Goal: Task Accomplishment & Management: Manage account settings

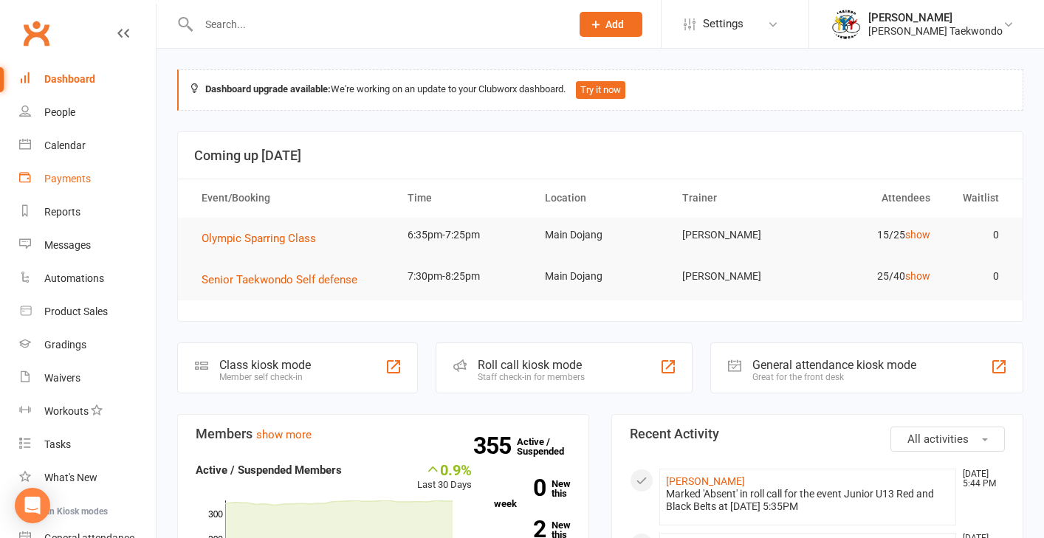
click at [78, 181] on div "Payments" at bounding box center [67, 179] width 47 height 12
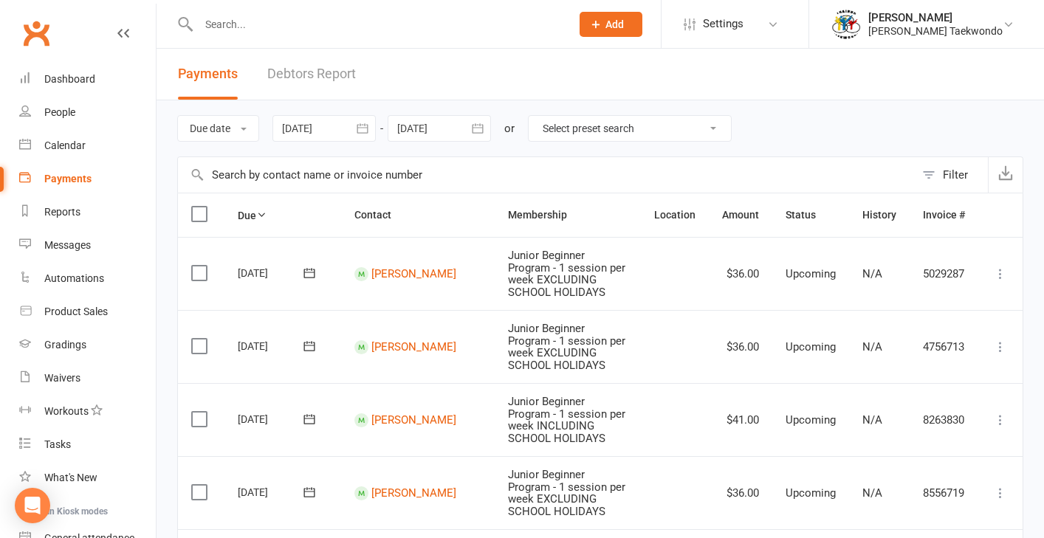
click at [326, 76] on link "Debtors Report" at bounding box center [311, 74] width 89 height 51
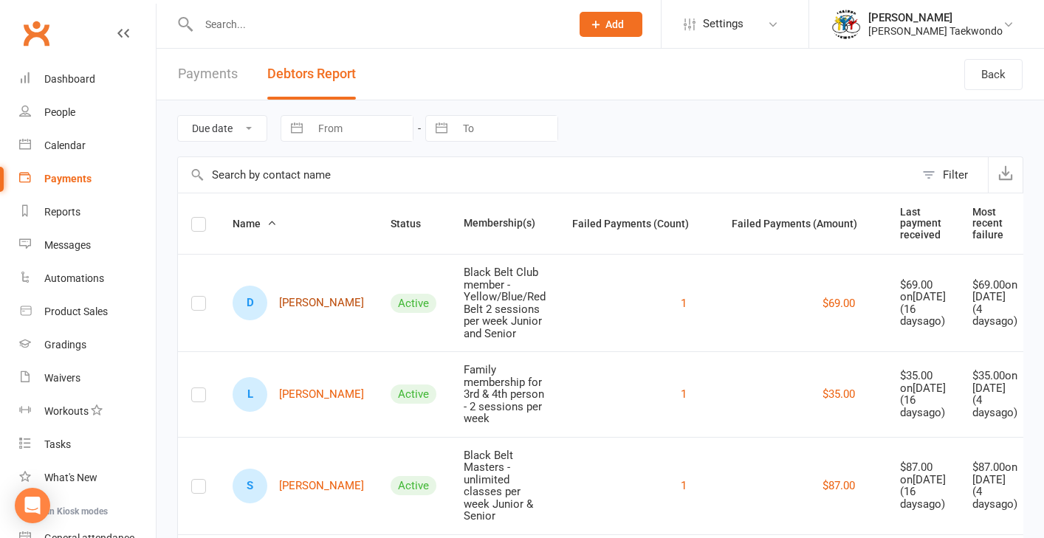
click at [291, 319] on link "D [PERSON_NAME]" at bounding box center [298, 303] width 131 height 35
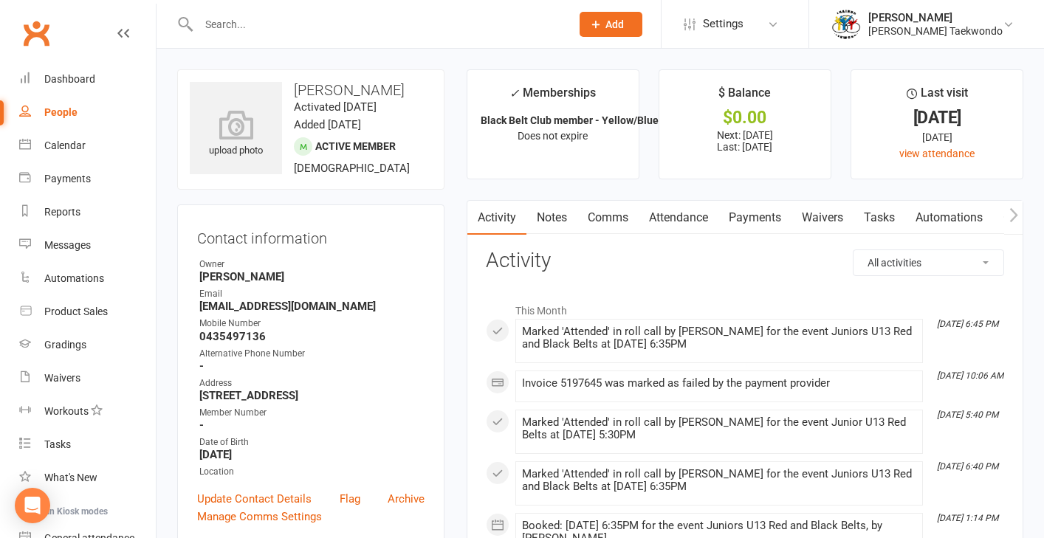
click at [745, 216] on link "Payments" at bounding box center [754, 218] width 73 height 34
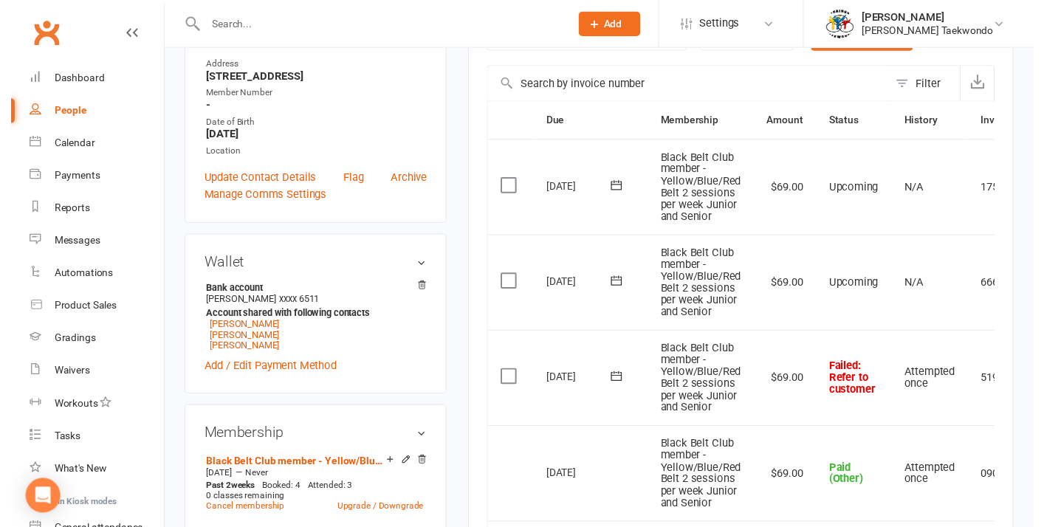
scroll to position [330, 0]
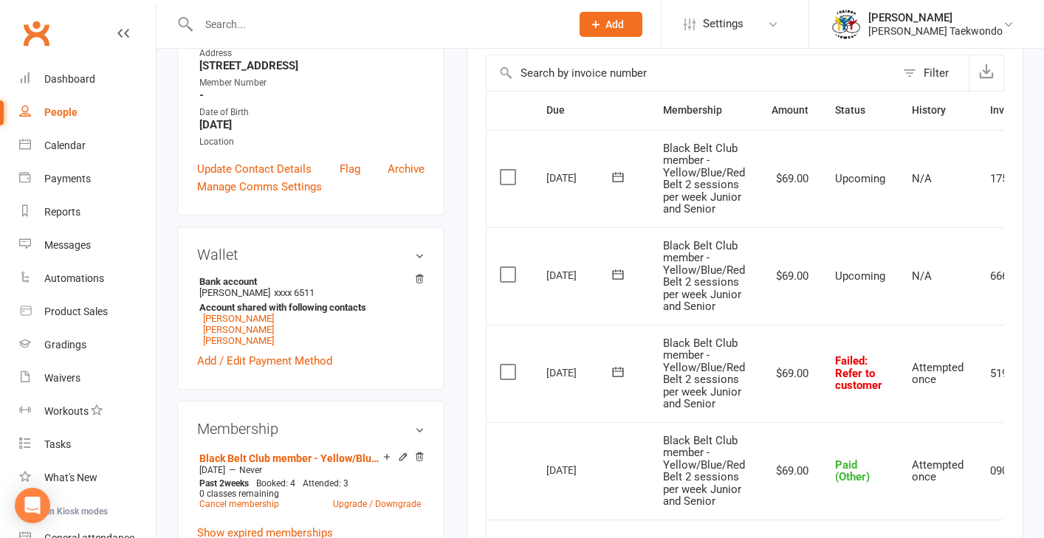
click at [512, 365] on label at bounding box center [510, 372] width 20 height 15
click at [509, 365] on input "checkbox" at bounding box center [505, 365] width 10 height 0
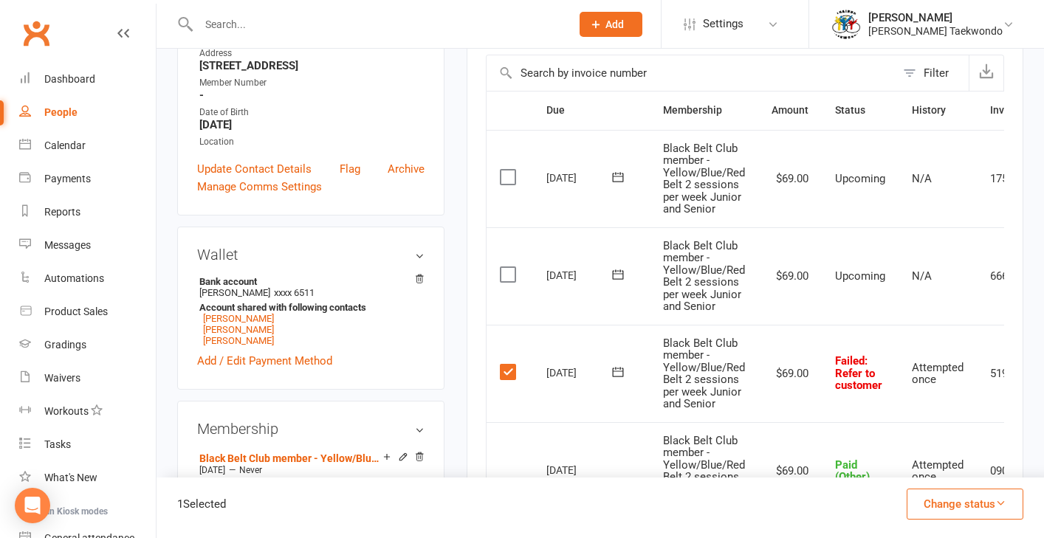
click at [865, 502] on icon "button" at bounding box center [1000, 503] width 11 height 11
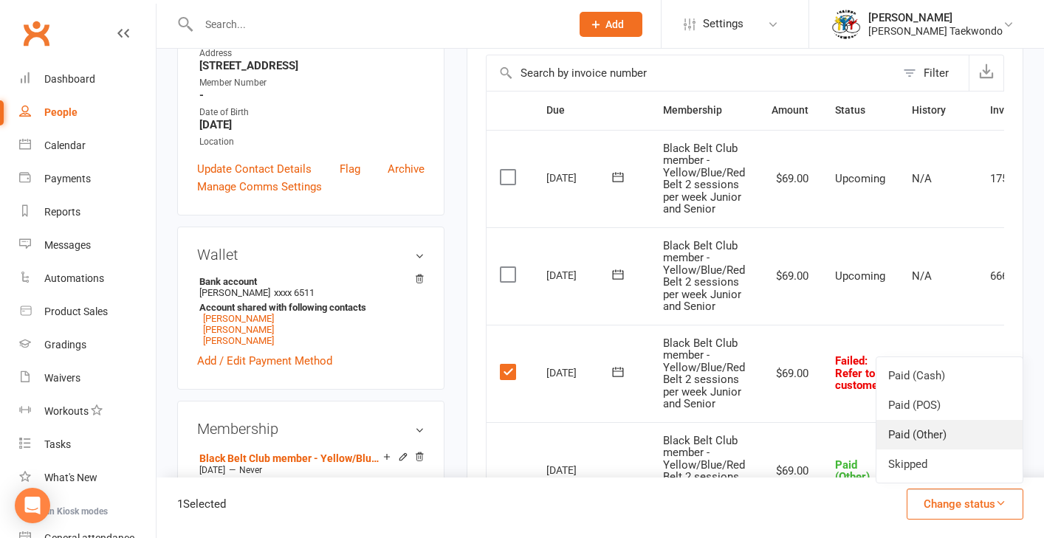
click at [865, 439] on link "Paid (Other)" at bounding box center [949, 435] width 146 height 30
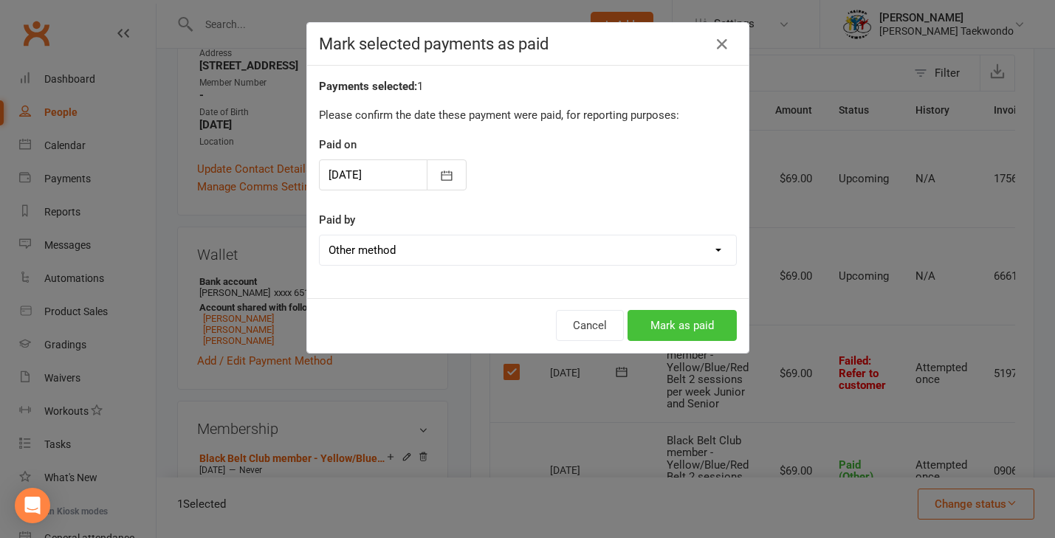
click at [690, 328] on button "Mark as paid" at bounding box center [681, 325] width 109 height 31
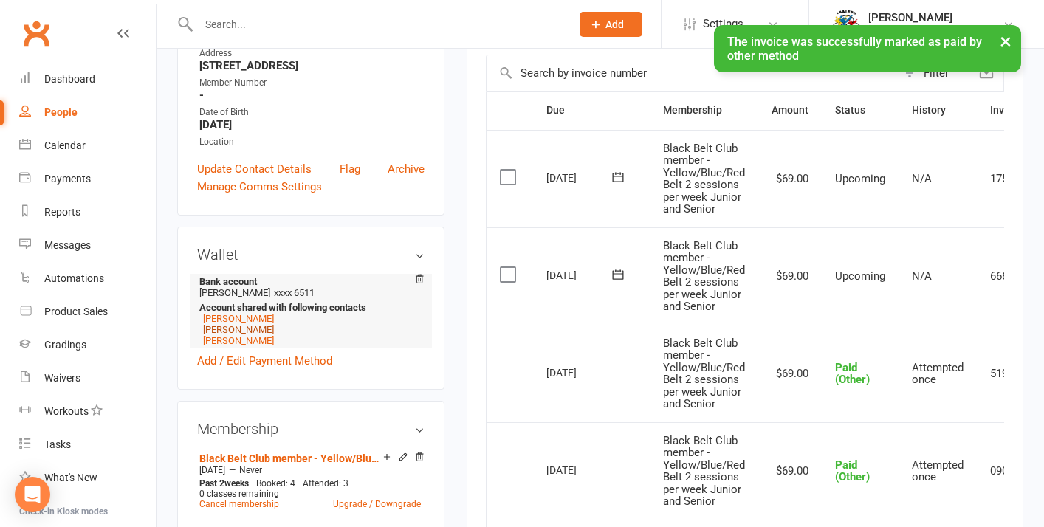
click at [235, 329] on link "[PERSON_NAME]" at bounding box center [238, 329] width 71 height 11
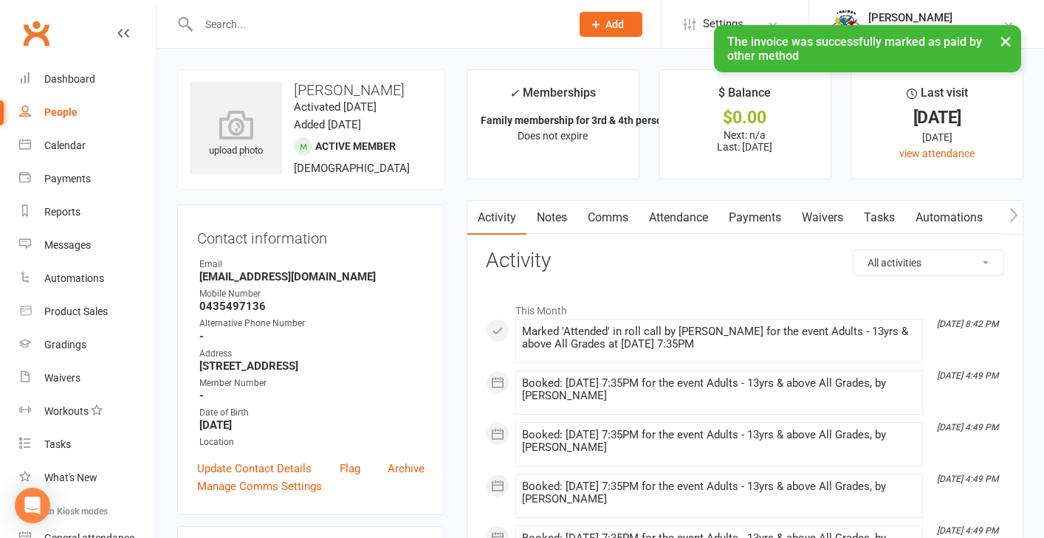
click at [762, 216] on link "Payments" at bounding box center [754, 218] width 73 height 34
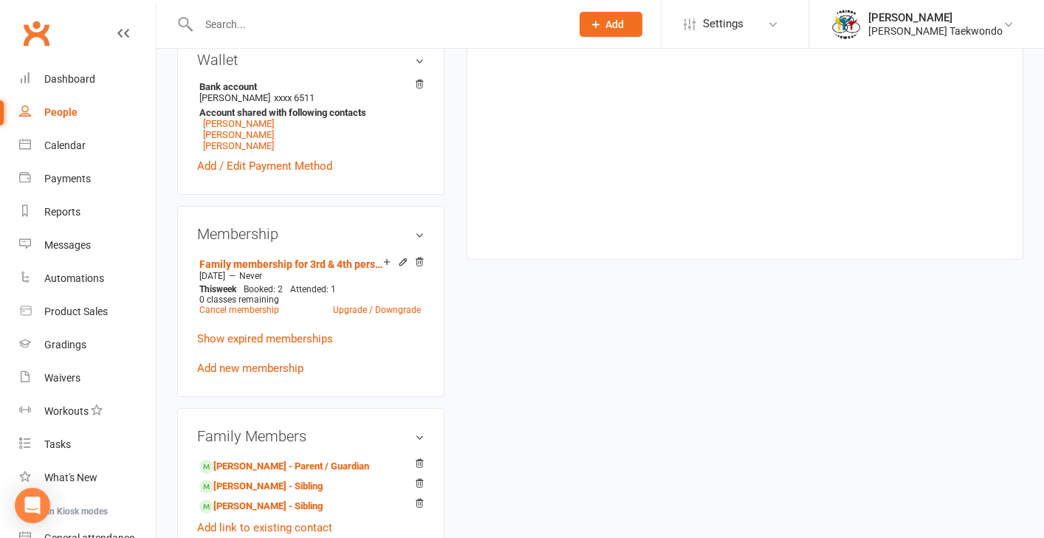
scroll to position [497, 0]
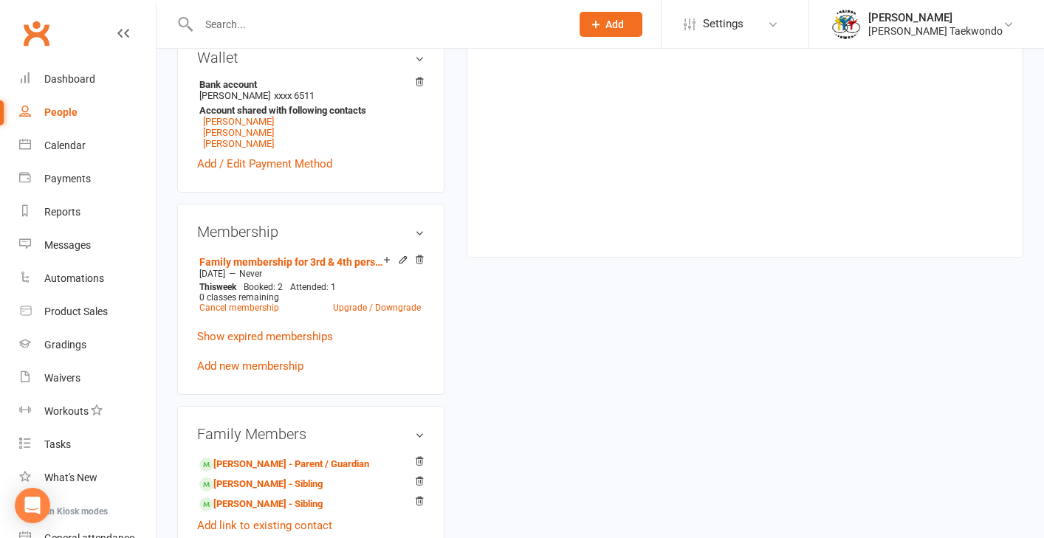
drag, startPoint x: 284, startPoint y: 484, endPoint x: 310, endPoint y: 472, distance: 28.7
click at [284, 472] on link "[PERSON_NAME] - Parent / Guardian" at bounding box center [284, 465] width 170 height 16
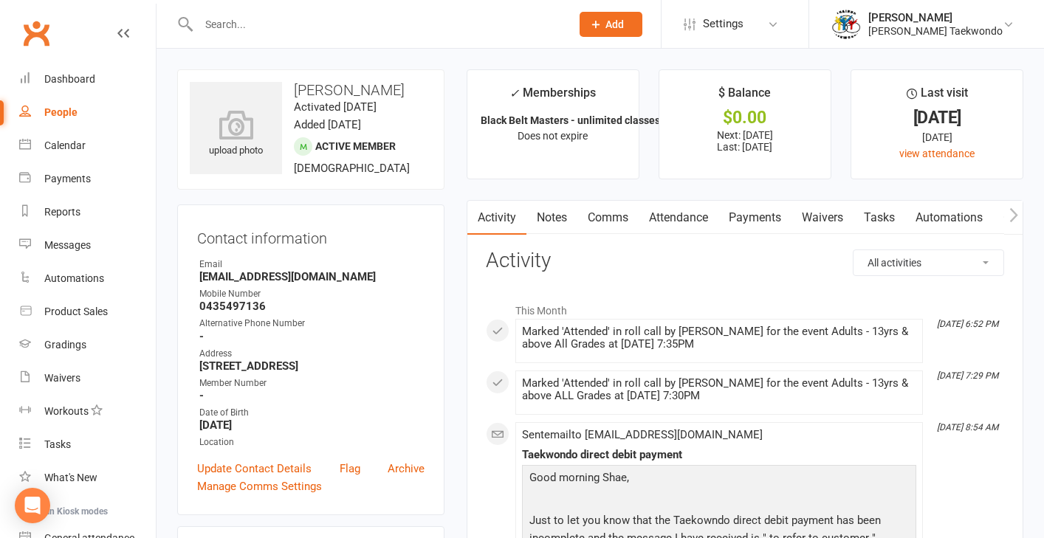
click at [754, 212] on link "Payments" at bounding box center [754, 218] width 73 height 34
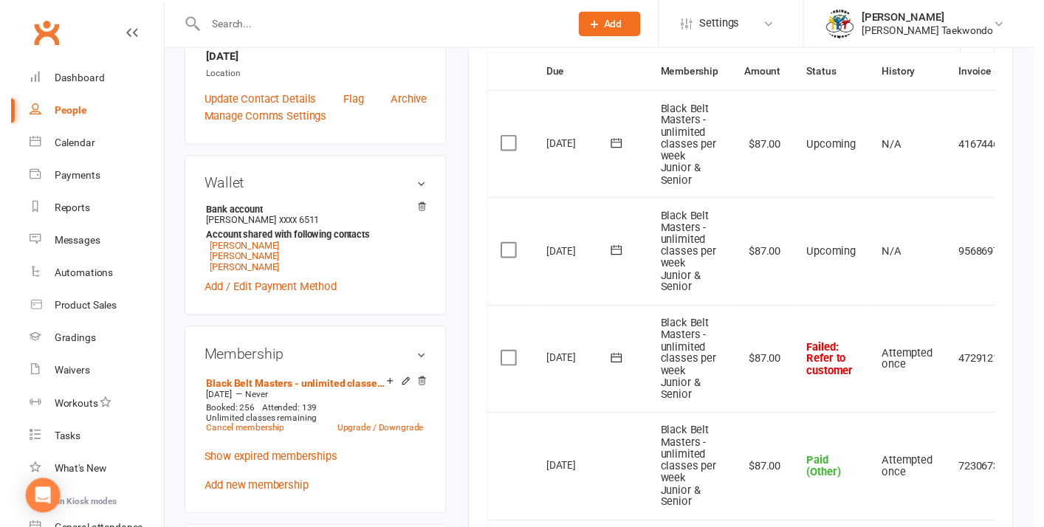
scroll to position [370, 0]
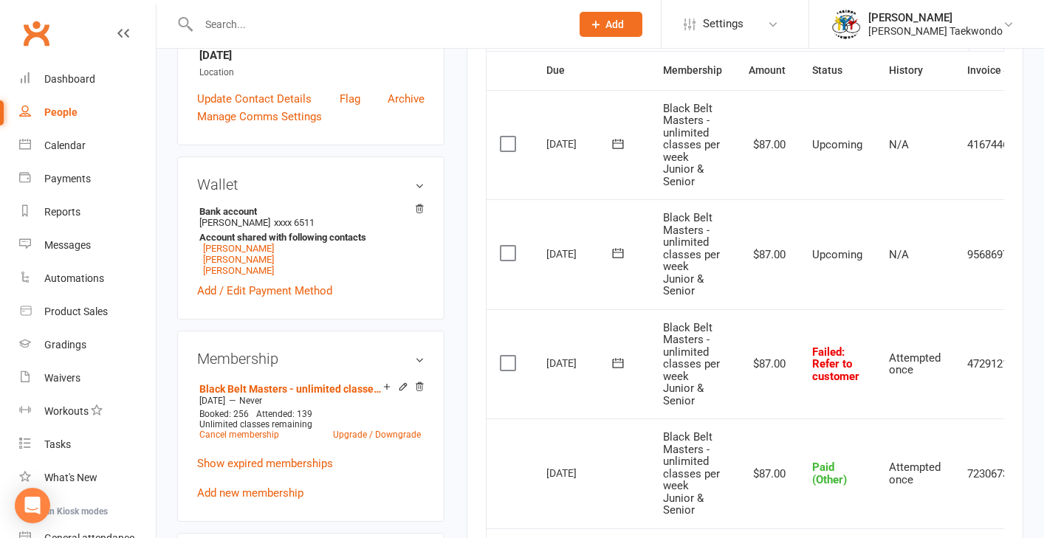
click at [509, 356] on label at bounding box center [510, 363] width 20 height 15
click at [509, 356] on input "checkbox" at bounding box center [505, 356] width 10 height 0
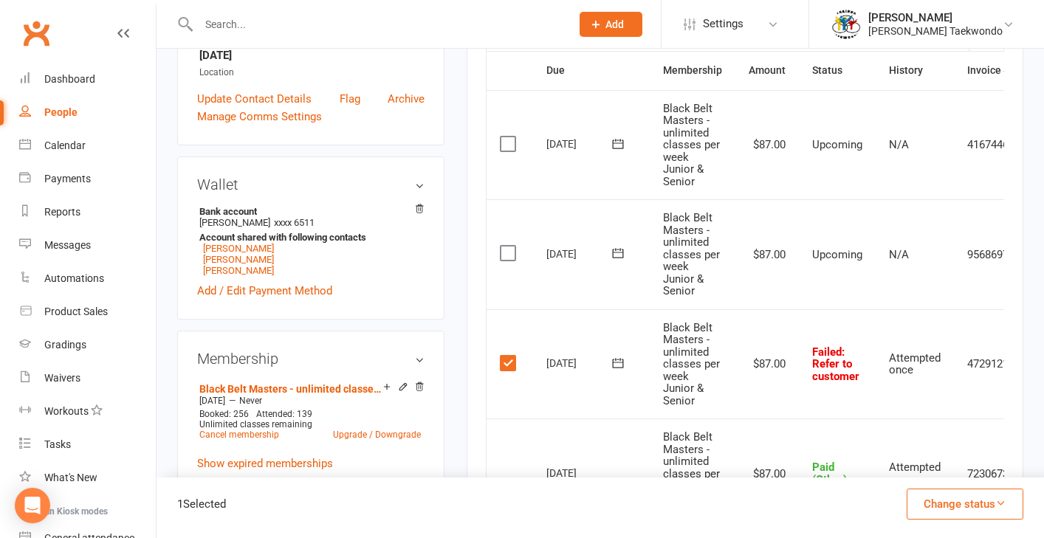
click at [865, 506] on icon "button" at bounding box center [1000, 503] width 11 height 11
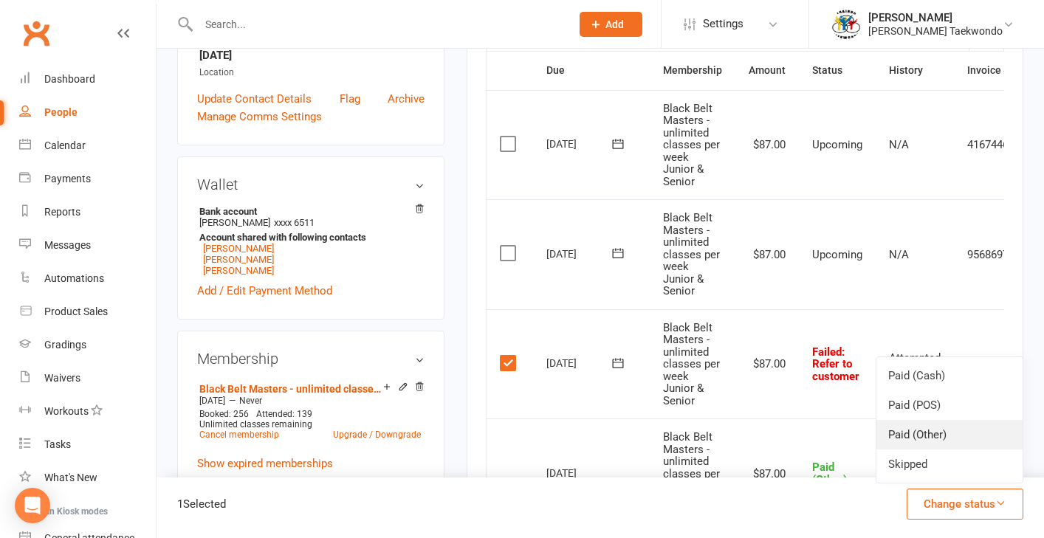
click at [865, 439] on link "Paid (Other)" at bounding box center [949, 435] width 146 height 30
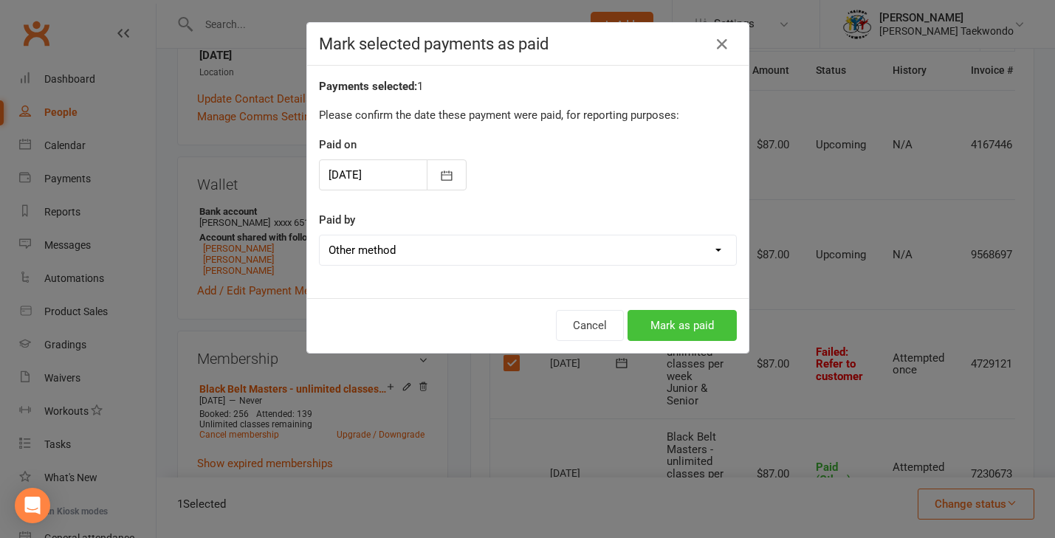
click at [694, 314] on button "Mark as paid" at bounding box center [681, 325] width 109 height 31
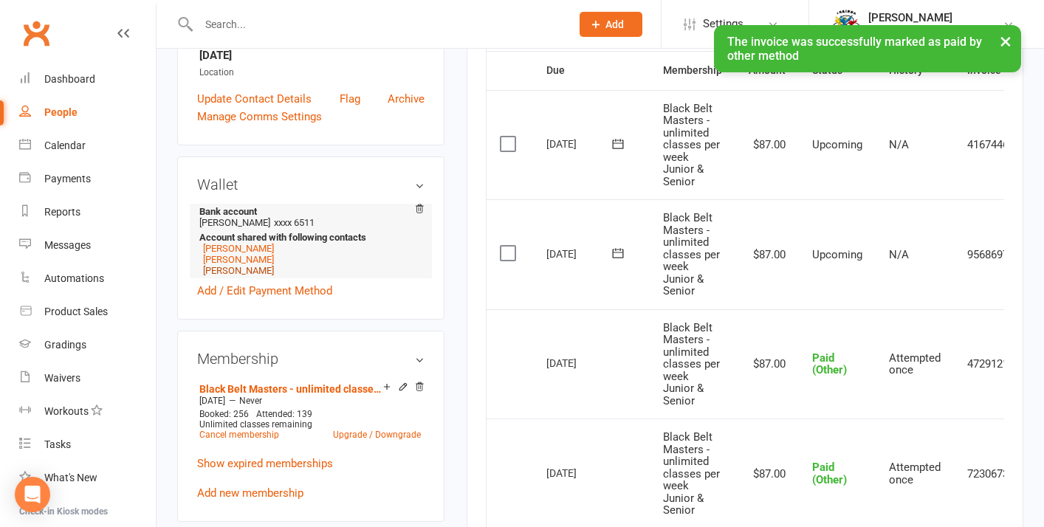
click at [233, 276] on link "[PERSON_NAME]" at bounding box center [238, 270] width 71 height 11
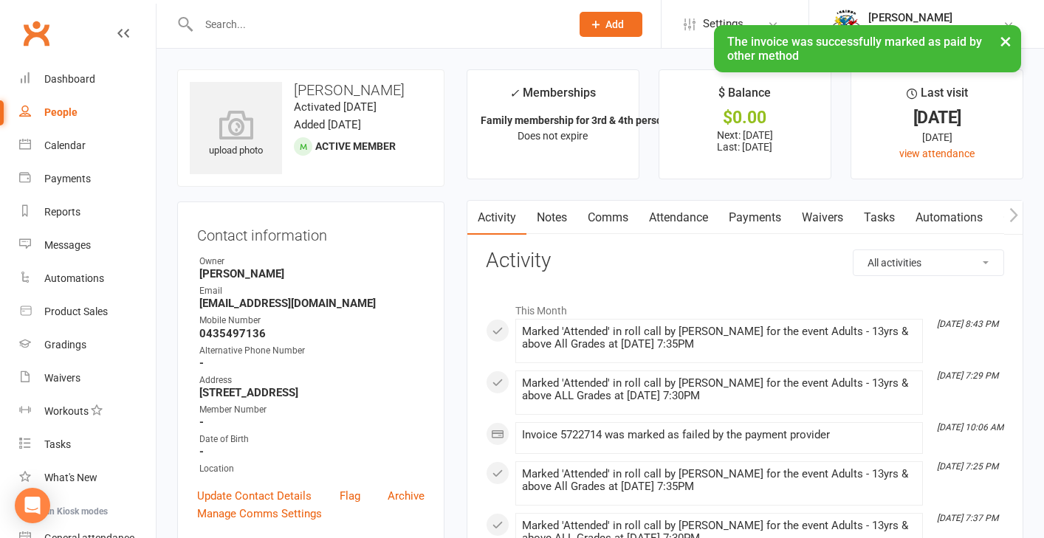
click at [749, 214] on link "Payments" at bounding box center [754, 218] width 73 height 34
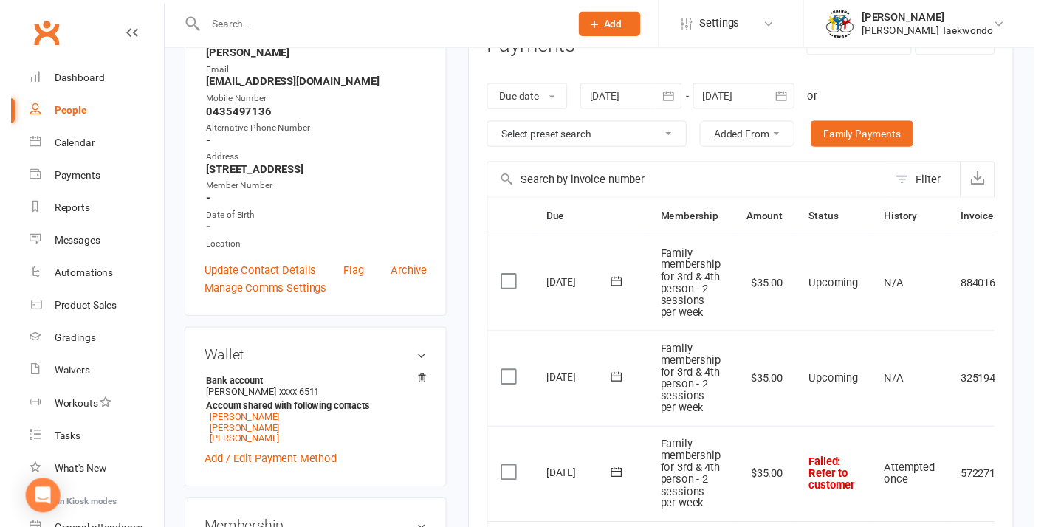
scroll to position [353, 0]
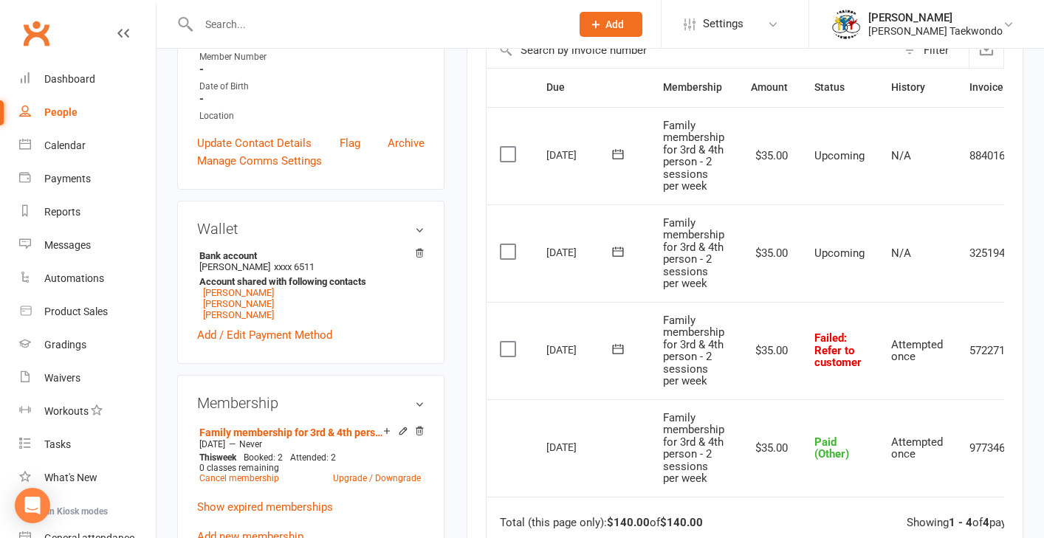
click at [506, 342] on label at bounding box center [510, 349] width 20 height 15
click at [506, 342] on input "checkbox" at bounding box center [505, 342] width 10 height 0
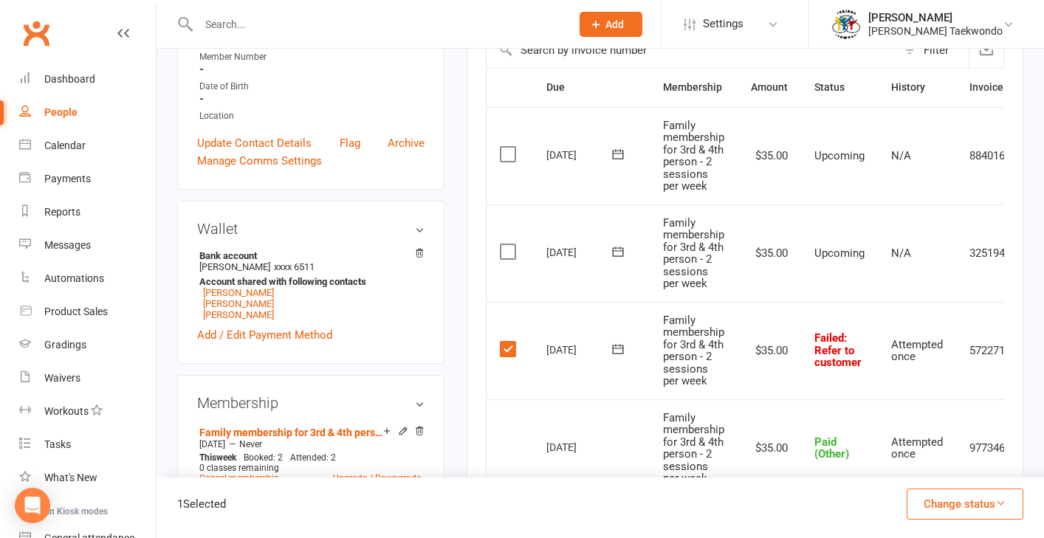
click at [865, 501] on icon "button" at bounding box center [1000, 503] width 11 height 11
click at [865, 440] on link "Paid (Other)" at bounding box center [949, 435] width 146 height 30
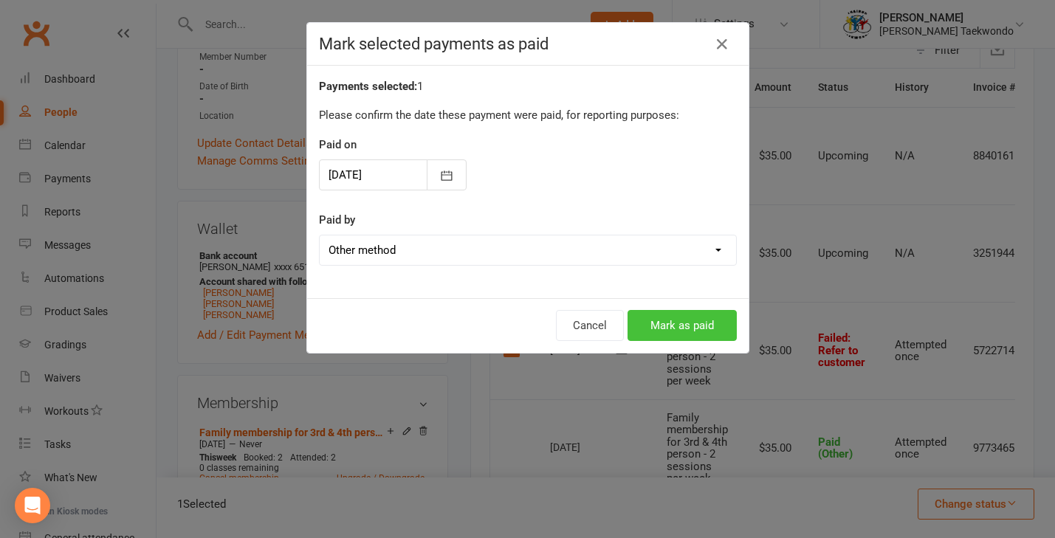
click at [666, 320] on button "Mark as paid" at bounding box center [681, 325] width 109 height 31
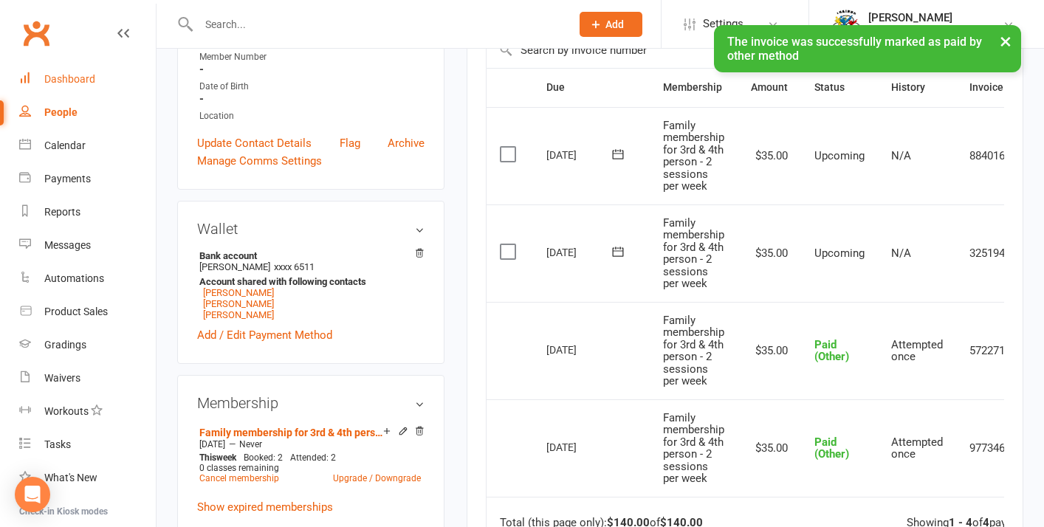
click at [80, 79] on div "Dashboard" at bounding box center [69, 79] width 51 height 12
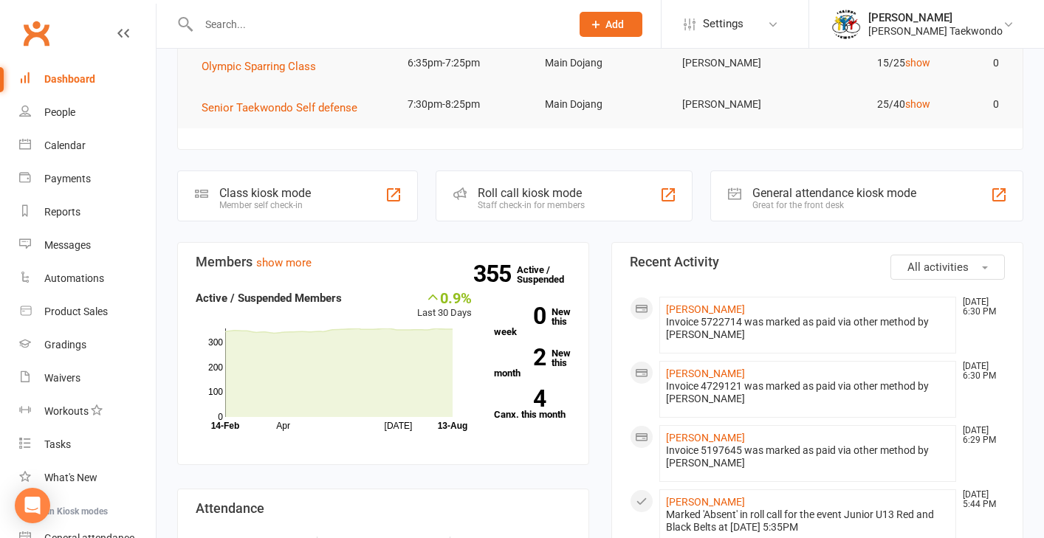
scroll to position [134, 0]
